Goal: Communication & Community: Connect with others

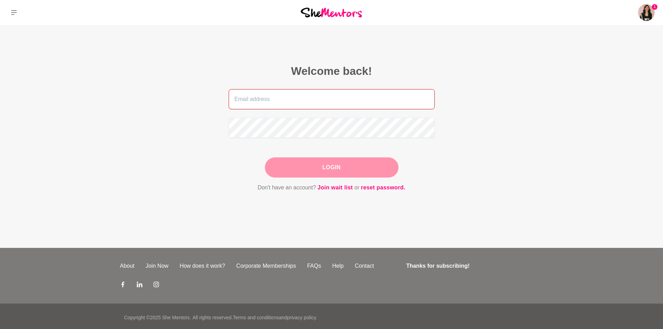
type input "[EMAIL_ADDRESS][DOMAIN_NAME]"
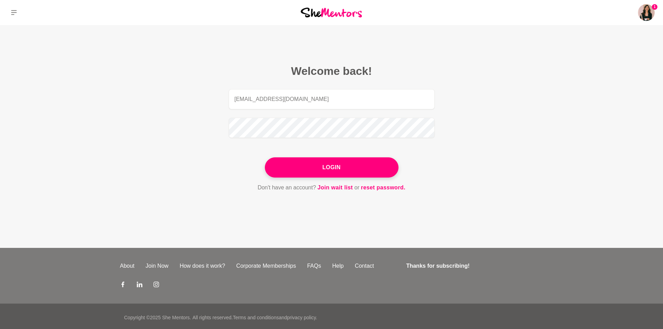
click at [368, 151] on form "[EMAIL_ADDRESS][DOMAIN_NAME] Login Don't have an account? Join wait list or res…" at bounding box center [332, 140] width 206 height 103
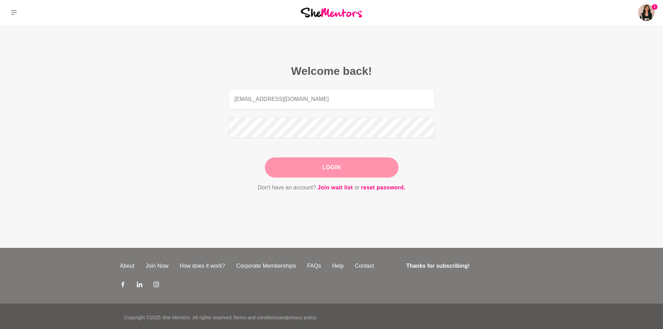
click at [363, 167] on button "Login" at bounding box center [332, 167] width 134 height 20
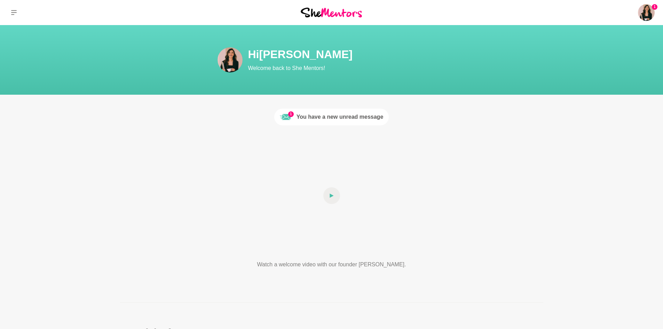
click at [319, 117] on div "You have a new unread message" at bounding box center [340, 117] width 87 height 8
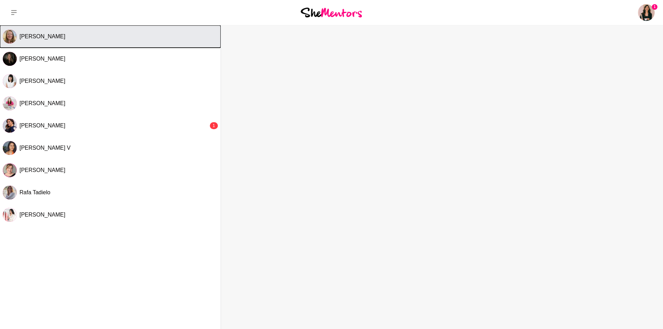
click at [137, 44] on button "[PERSON_NAME]" at bounding box center [110, 36] width 221 height 22
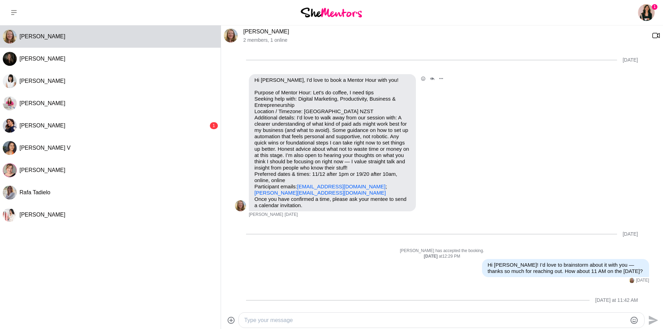
scroll to position [34, 0]
